Goal: Information Seeking & Learning: Learn about a topic

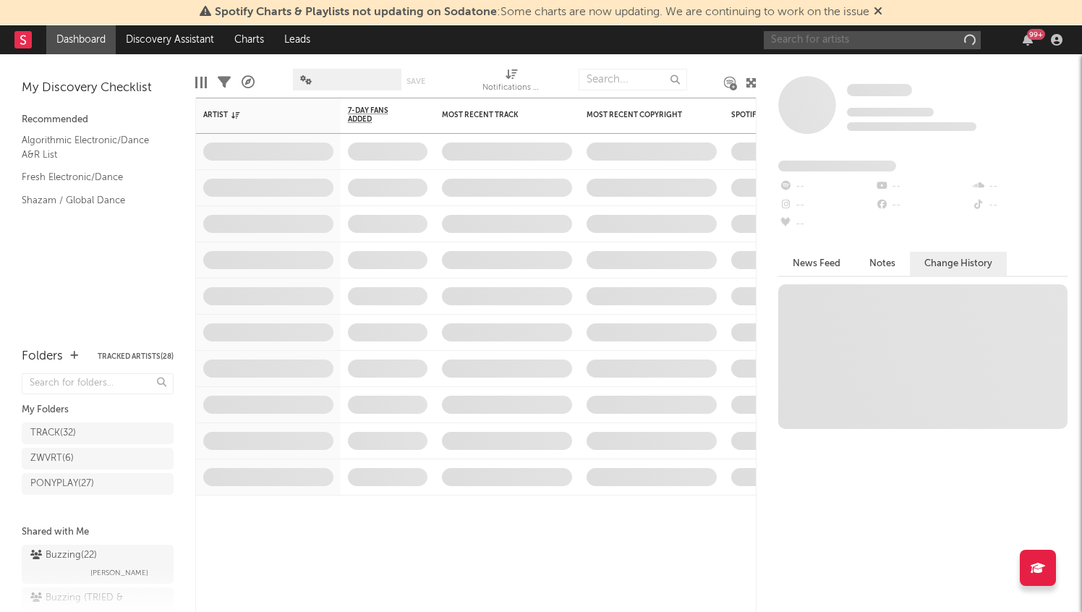
click at [856, 40] on input "text" at bounding box center [871, 40] width 217 height 18
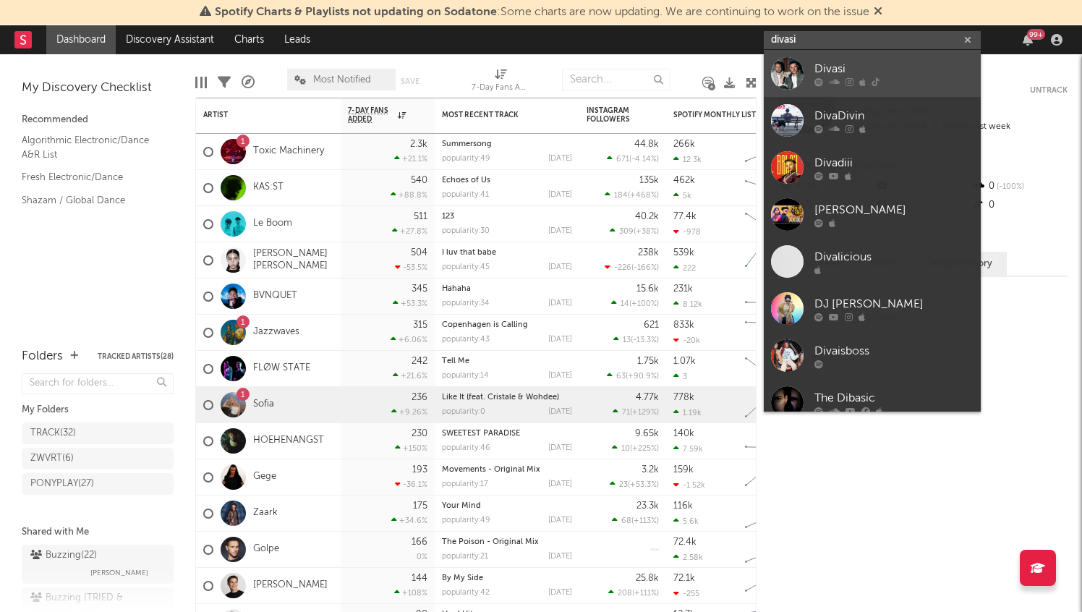
type input "divasi"
click at [833, 62] on div "Divasi" at bounding box center [893, 68] width 159 height 17
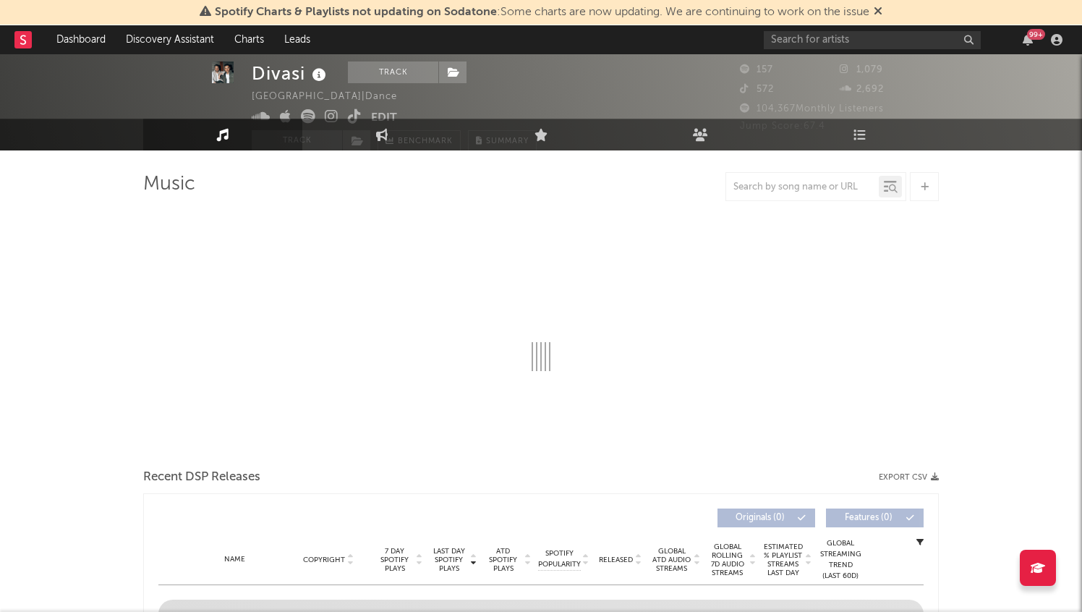
select select "1w"
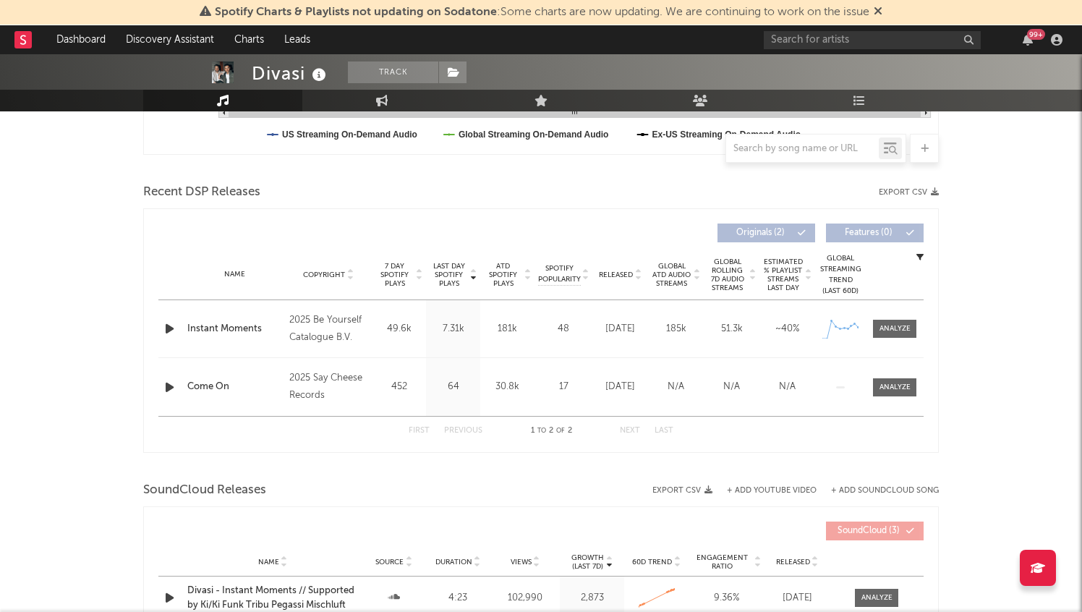
scroll to position [456, 0]
